Goal: Information Seeking & Learning: Learn about a topic

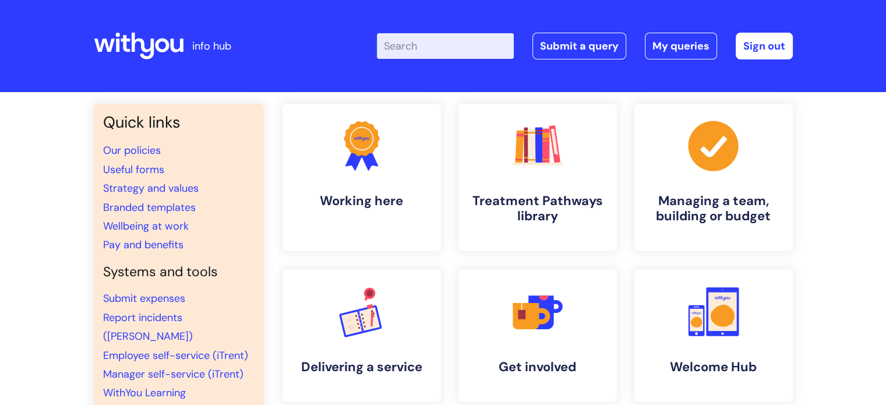
click at [446, 47] on input "Enter your search term here..." at bounding box center [445, 46] width 137 height 26
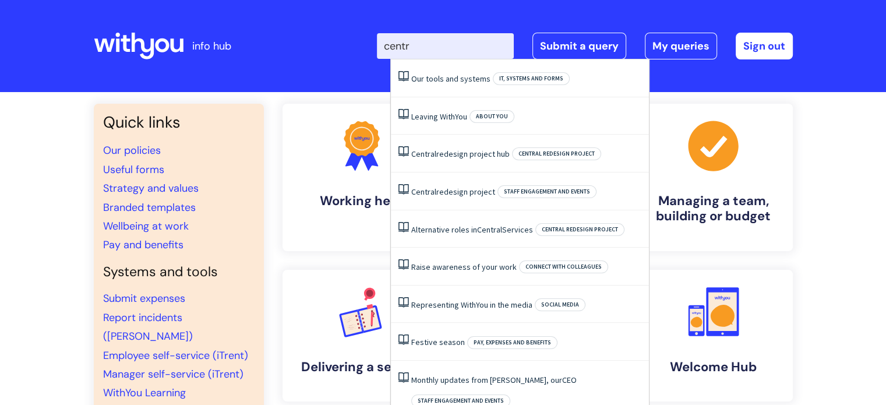
type input "centra"
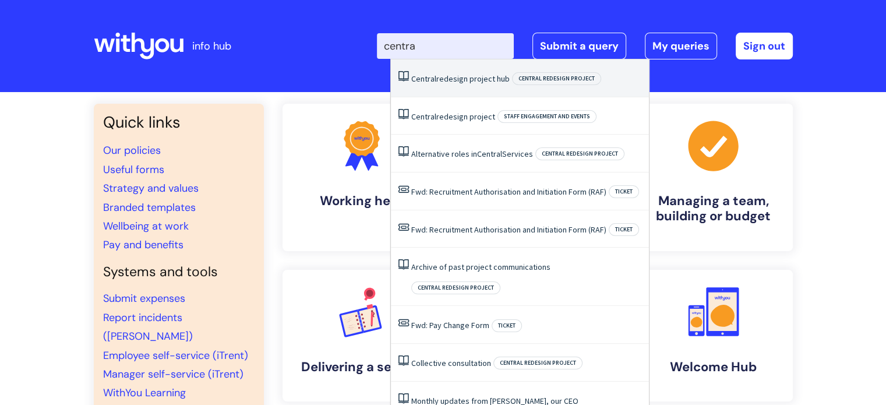
click at [454, 72] on li "Central redesign project hub Central redesign project" at bounding box center [520, 78] width 258 height 38
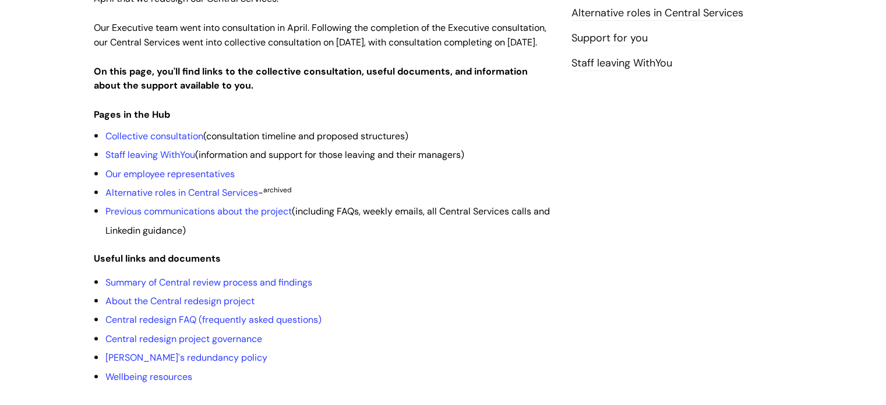
scroll to position [291, 0]
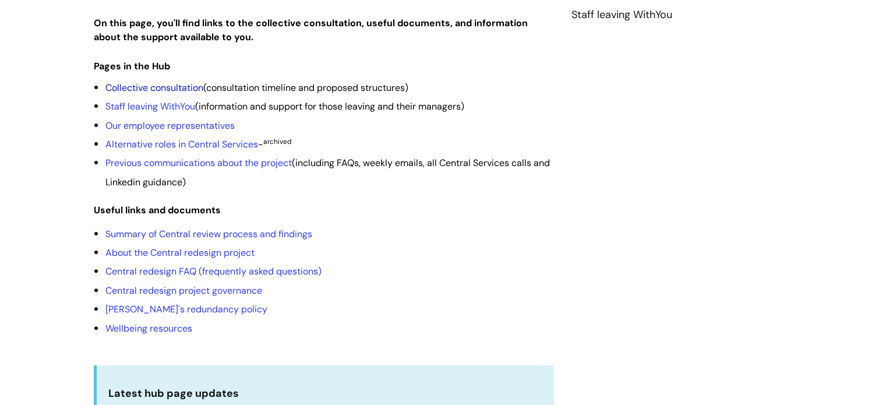
click at [149, 94] on link "Collective consultation" at bounding box center [154, 88] width 98 height 12
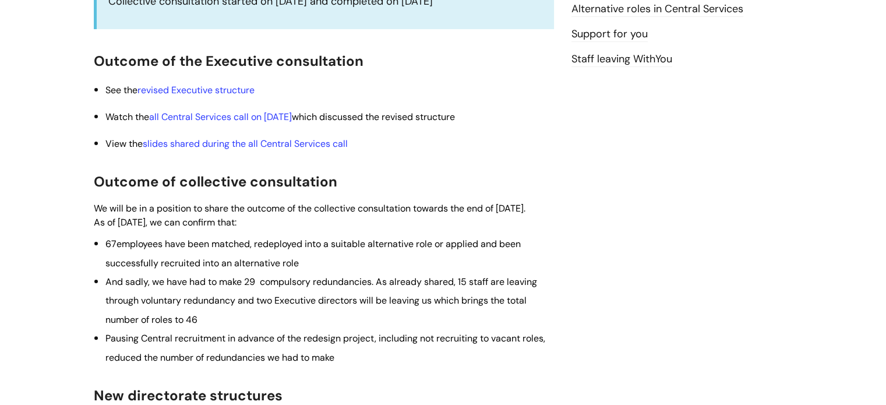
scroll to position [233, 0]
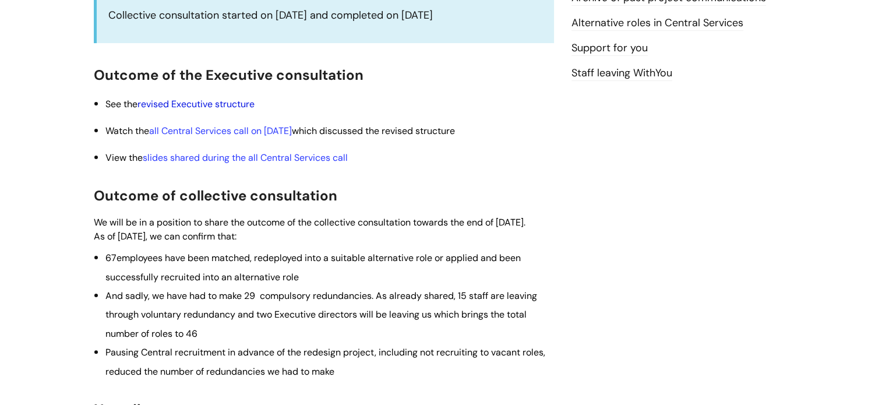
click at [196, 103] on link "revised Executive structure" at bounding box center [195, 104] width 117 height 12
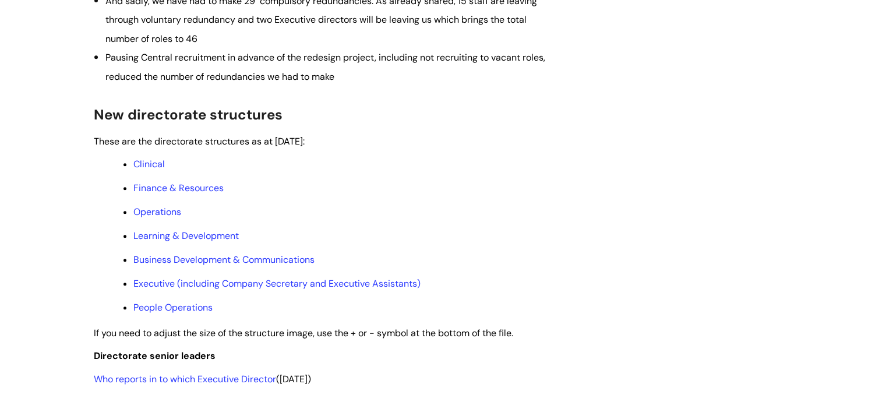
scroll to position [583, 0]
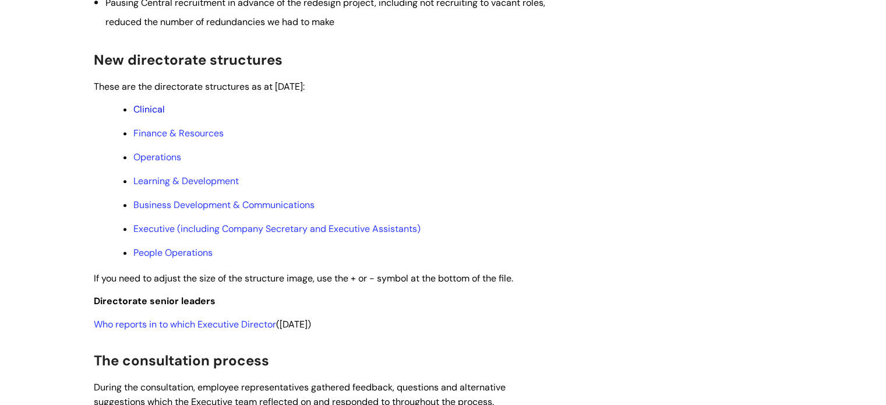
click at [150, 115] on link "Clinical" at bounding box center [148, 109] width 31 height 12
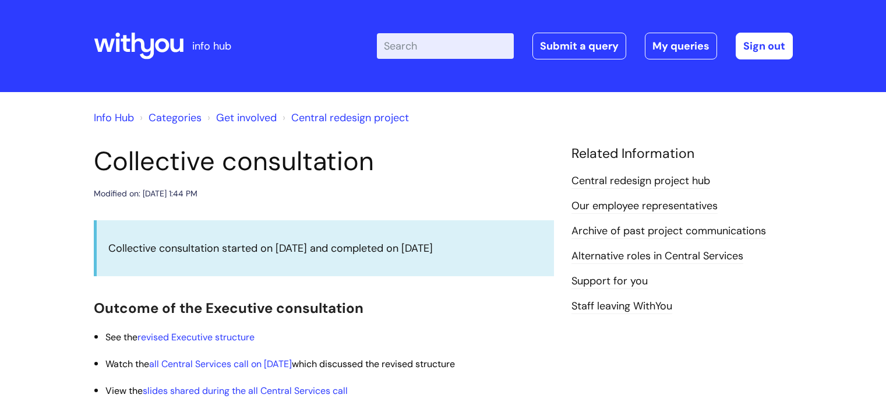
scroll to position [583, 0]
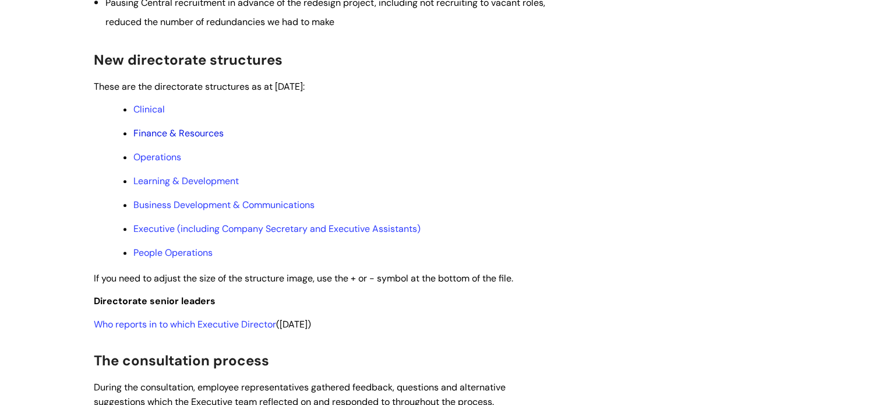
click at [149, 139] on link "Finance & Resources" at bounding box center [178, 133] width 90 height 12
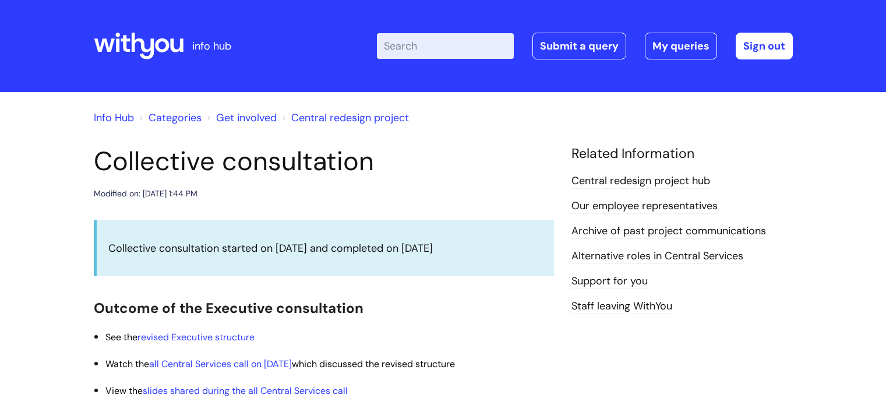
scroll to position [583, 0]
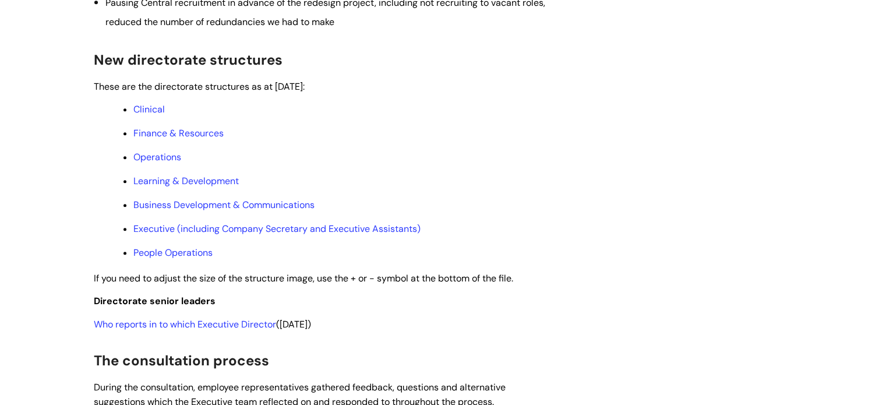
click at [8, 132] on div "Info Hub Categories Get involved Central redesign project Collective consultati…" at bounding box center [443, 205] width 886 height 1393
click at [170, 163] on link "Operations" at bounding box center [157, 157] width 48 height 12
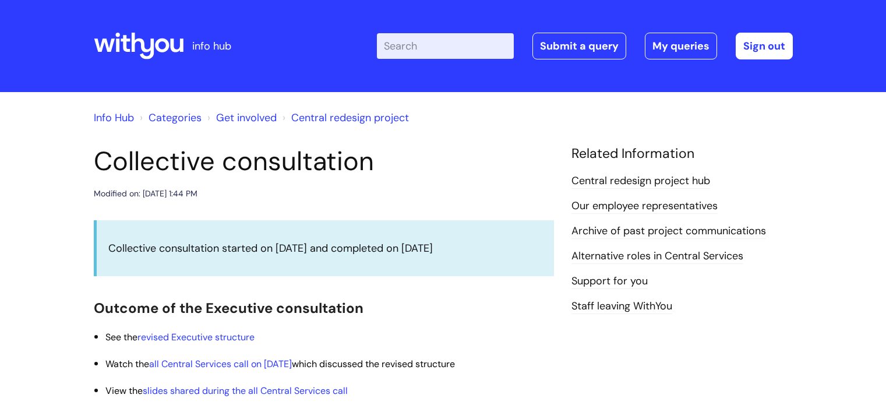
scroll to position [583, 0]
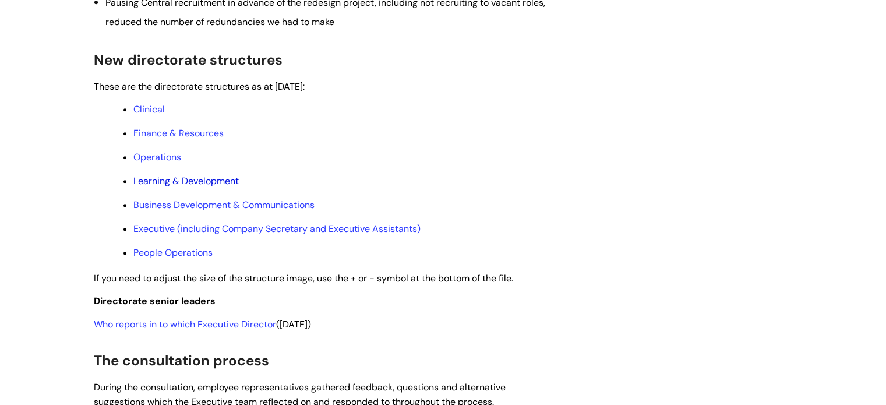
click at [164, 187] on link "Learning & Development" at bounding box center [185, 181] width 105 height 12
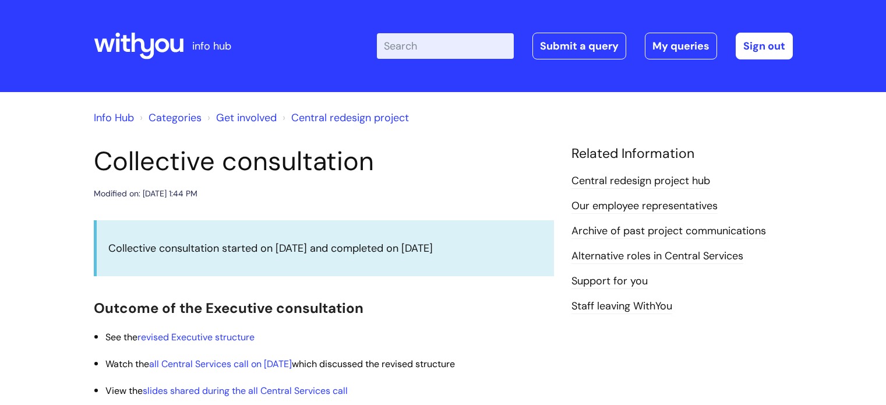
scroll to position [583, 0]
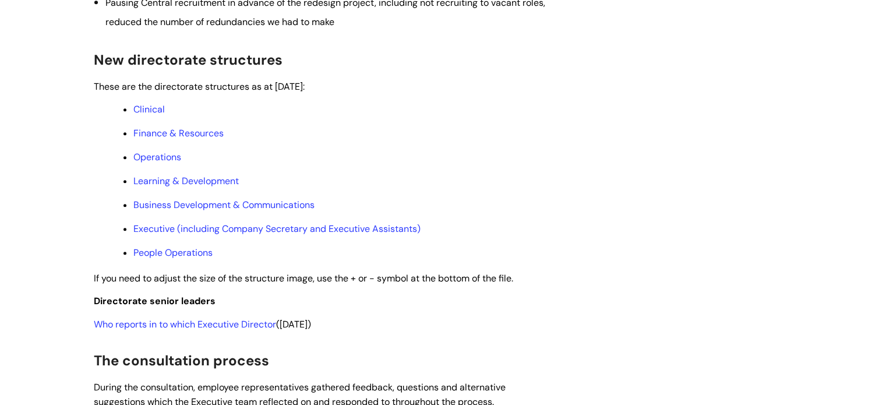
click at [838, 141] on div "Info Hub Categories Get involved Central redesign project Collective consultati…" at bounding box center [443, 205] width 886 height 1393
click at [188, 211] on link "Business Development & Communications" at bounding box center [223, 205] width 181 height 12
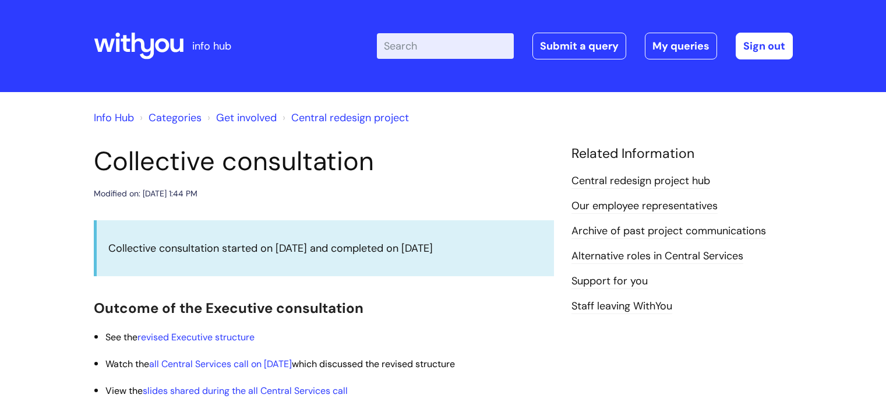
scroll to position [583, 0]
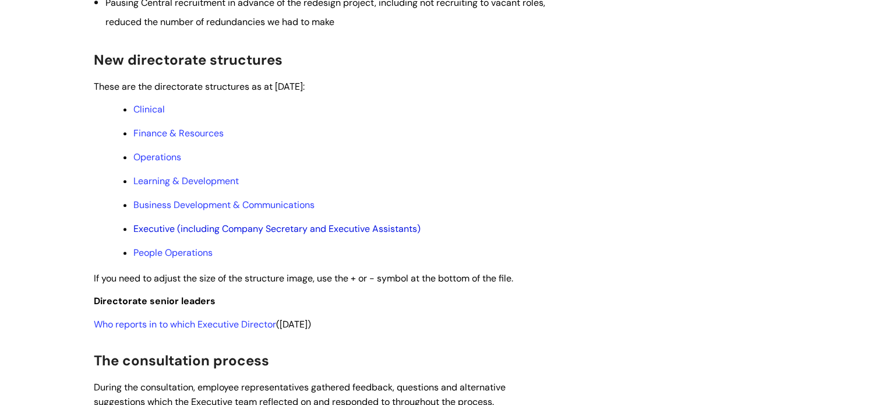
click at [197, 235] on link "Executive (including Company Secretary and Executive Assistants)" at bounding box center [276, 229] width 287 height 12
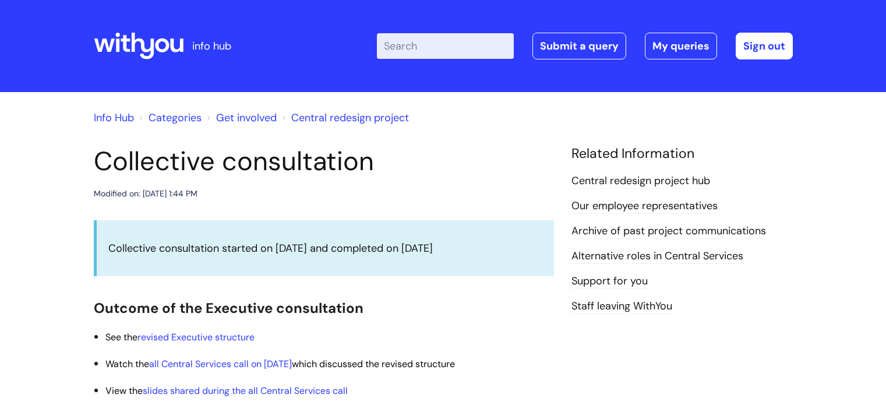
scroll to position [583, 0]
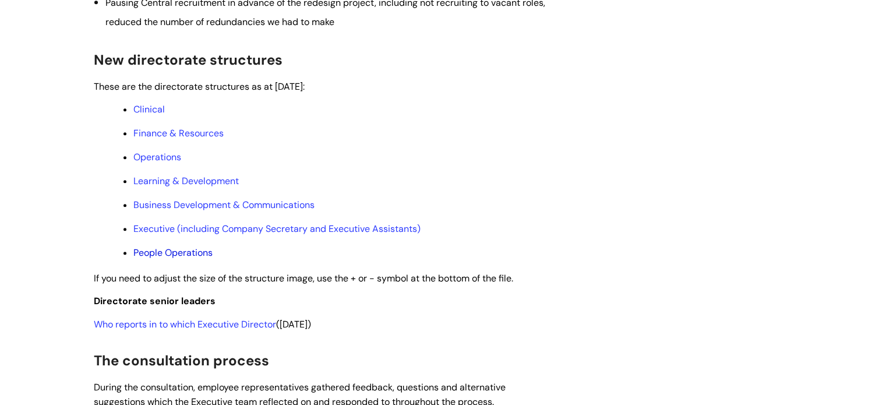
click at [168, 259] on link "People Operations" at bounding box center [172, 252] width 79 height 12
